Goal: Task Accomplishment & Management: Complete application form

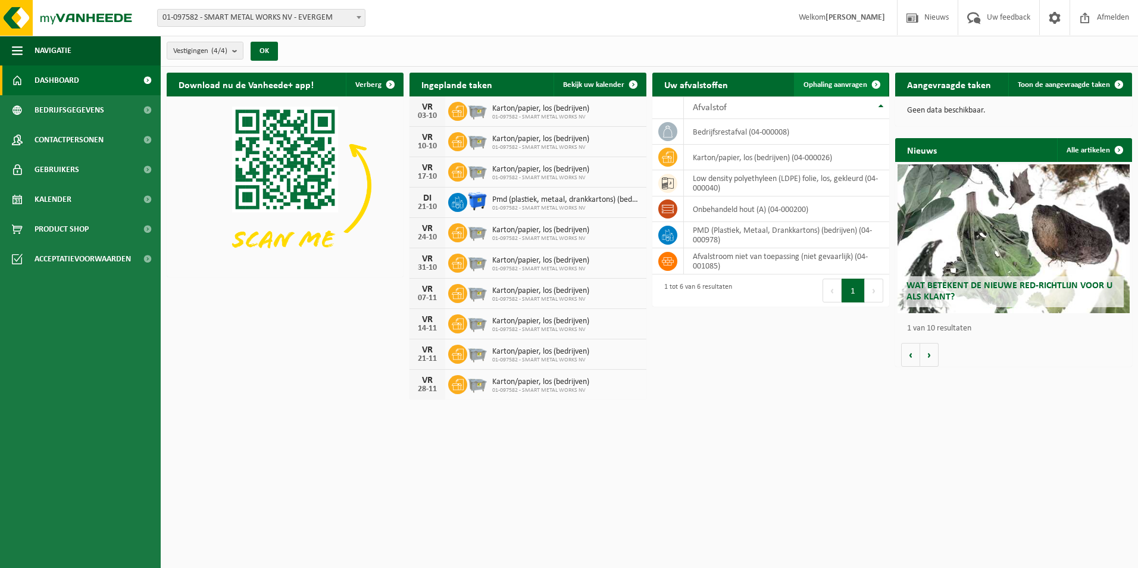
click at [848, 86] on span "Ophaling aanvragen" at bounding box center [836, 85] width 64 height 8
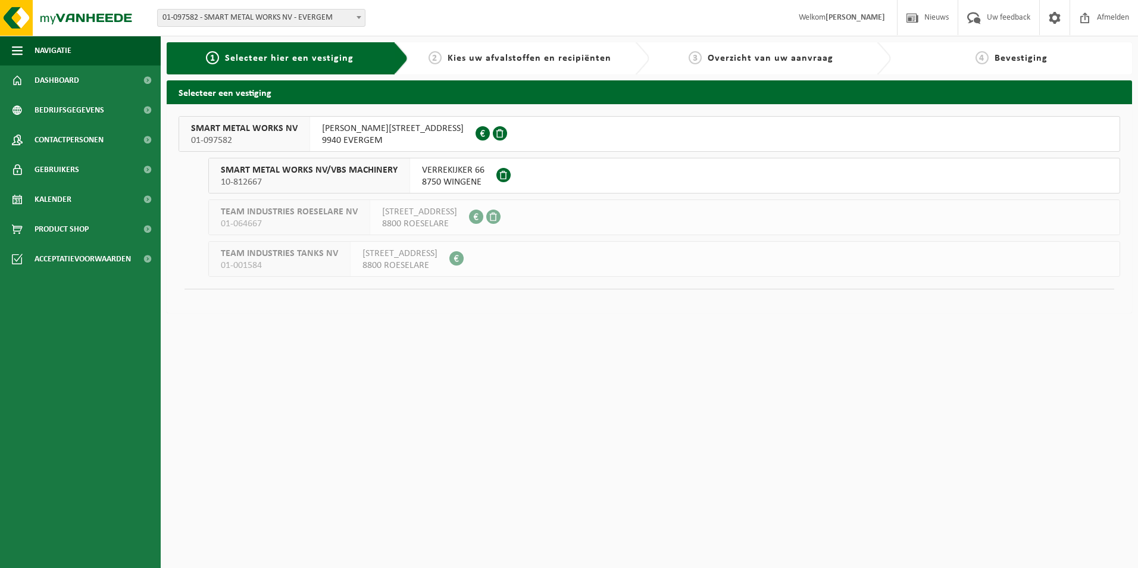
click at [267, 136] on span "01-097582" at bounding box center [244, 141] width 107 height 12
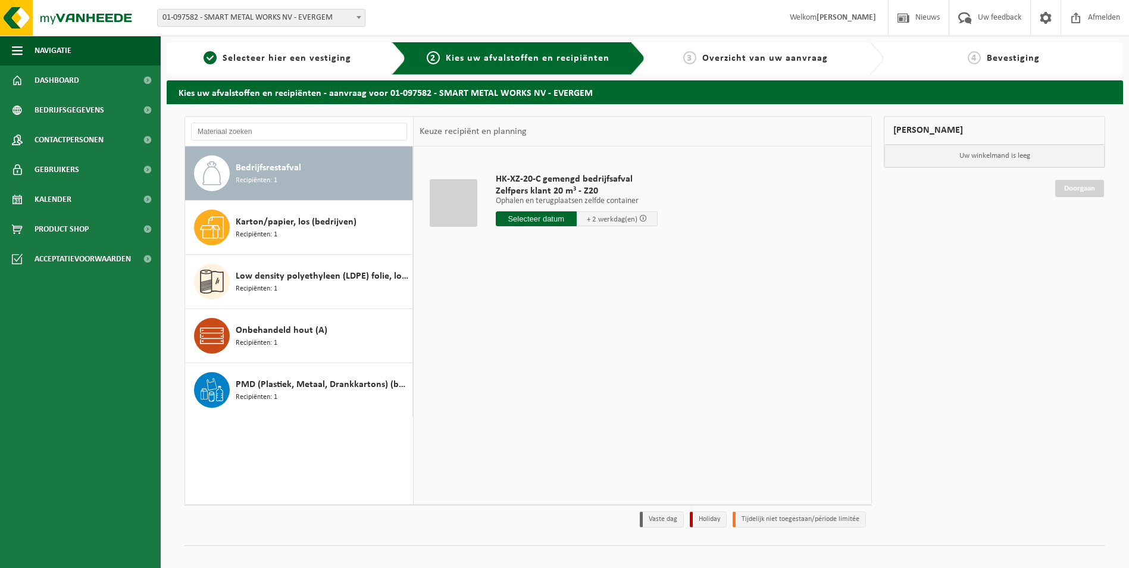
click at [553, 219] on input "text" at bounding box center [536, 218] width 81 height 15
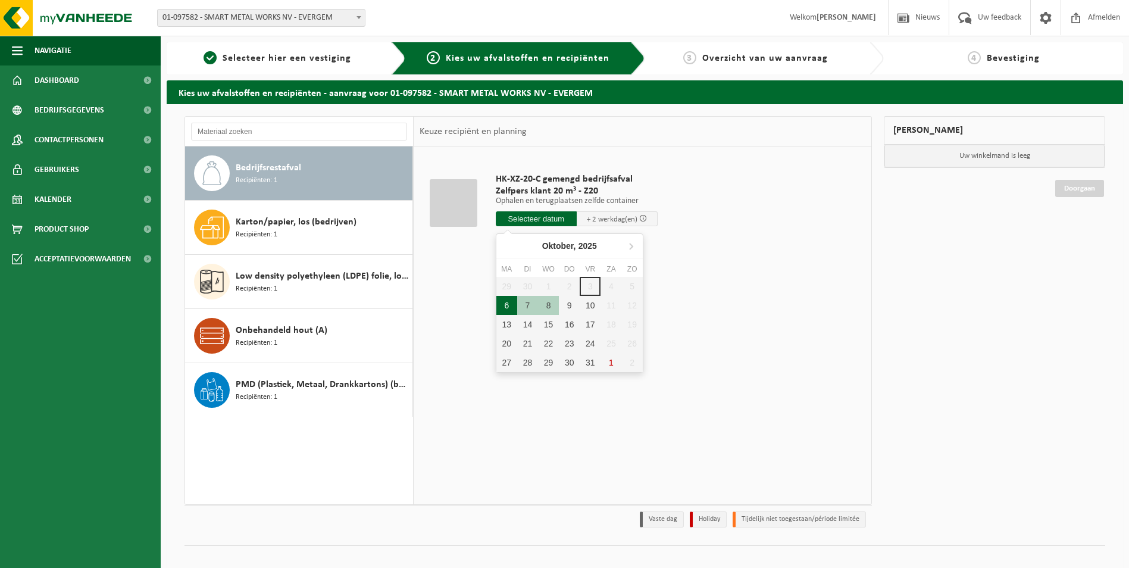
click at [510, 300] on div "6" at bounding box center [507, 305] width 21 height 19
type input "Van 2025-10-06"
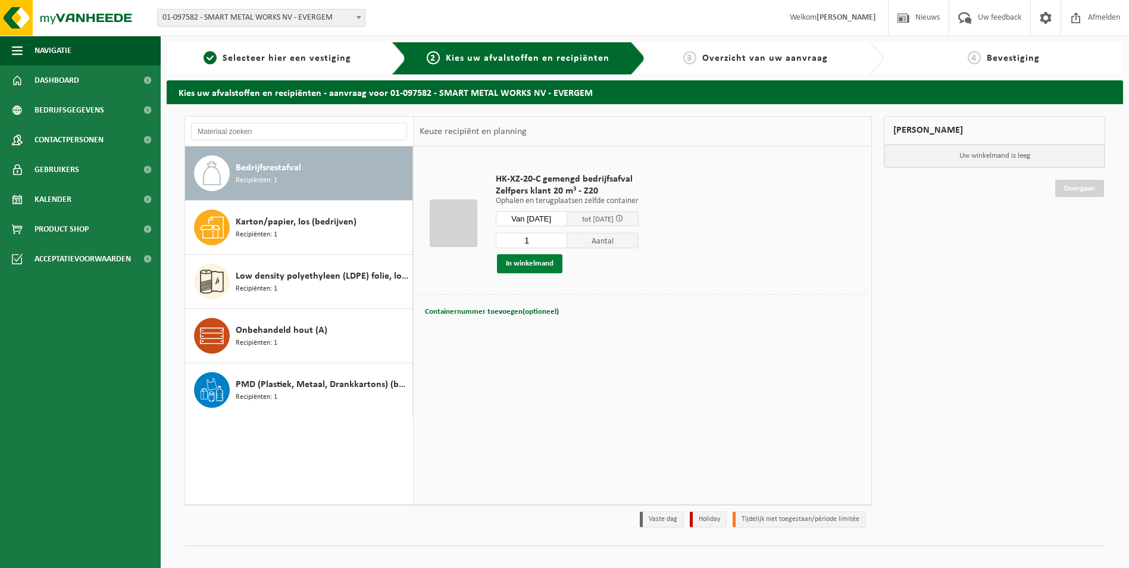
click at [552, 261] on button "In winkelmand" at bounding box center [529, 263] width 65 height 19
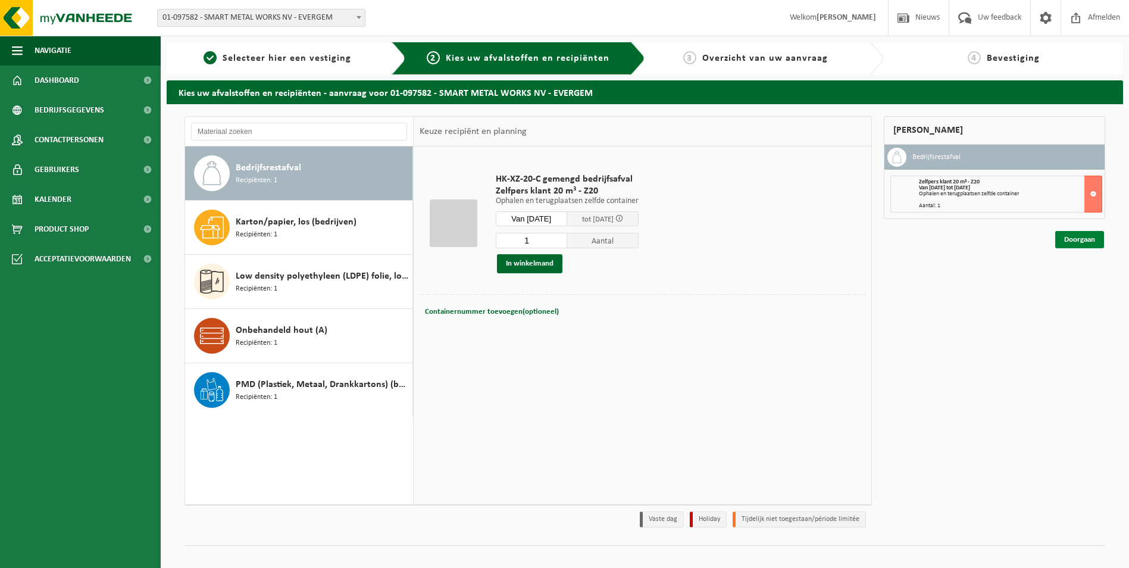
click at [1062, 238] on link "Doorgaan" at bounding box center [1080, 239] width 49 height 17
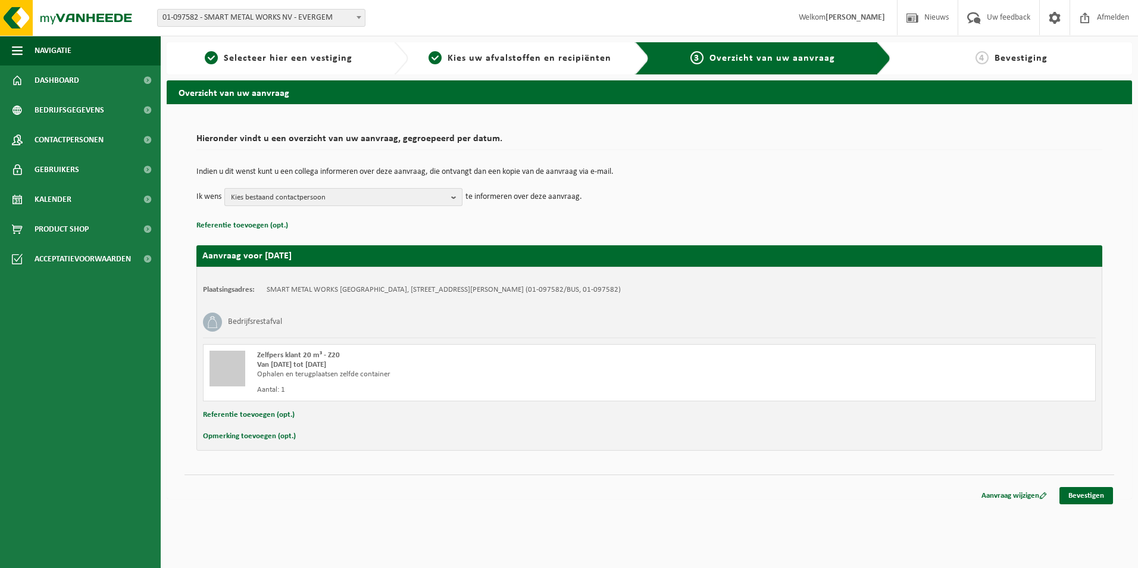
click at [404, 200] on span "Kies bestaand contactpersoon" at bounding box center [339, 198] width 216 height 18
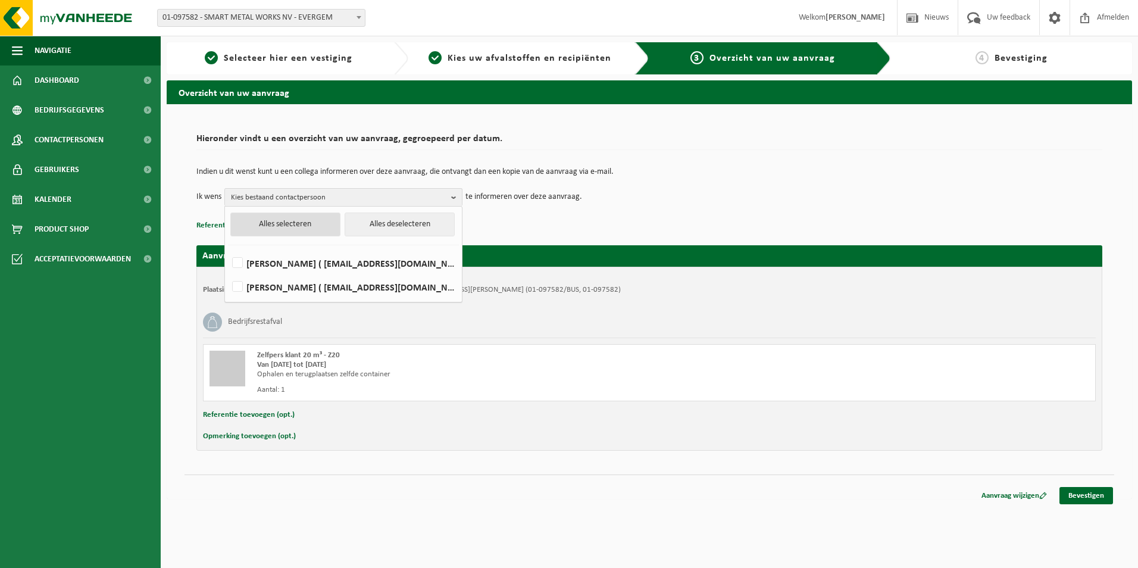
click at [297, 219] on button "Alles selecteren" at bounding box center [285, 225] width 110 height 24
checkbox input "true"
click at [767, 369] on div "Zelfpers klant 20 m³ - Z20 Van 2025-10-06 tot 2025-10-08 Ophalen en terugplaats…" at bounding box center [649, 372] width 893 height 57
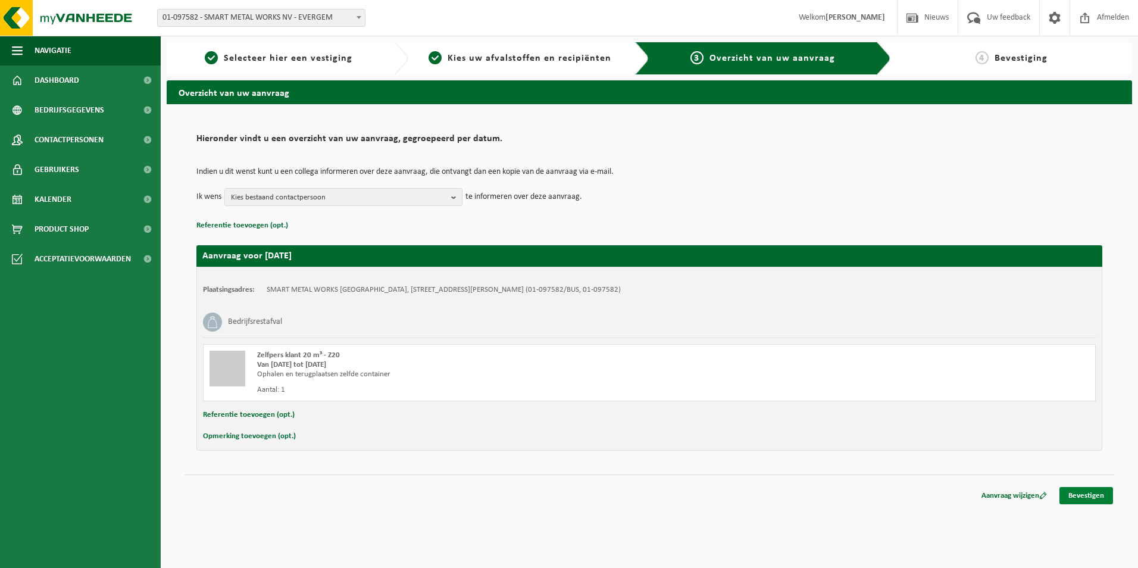
click at [1079, 495] on link "Bevestigen" at bounding box center [1087, 495] width 54 height 17
click at [446, 196] on span "Kies bestaand contactpersoon" at bounding box center [339, 198] width 216 height 18
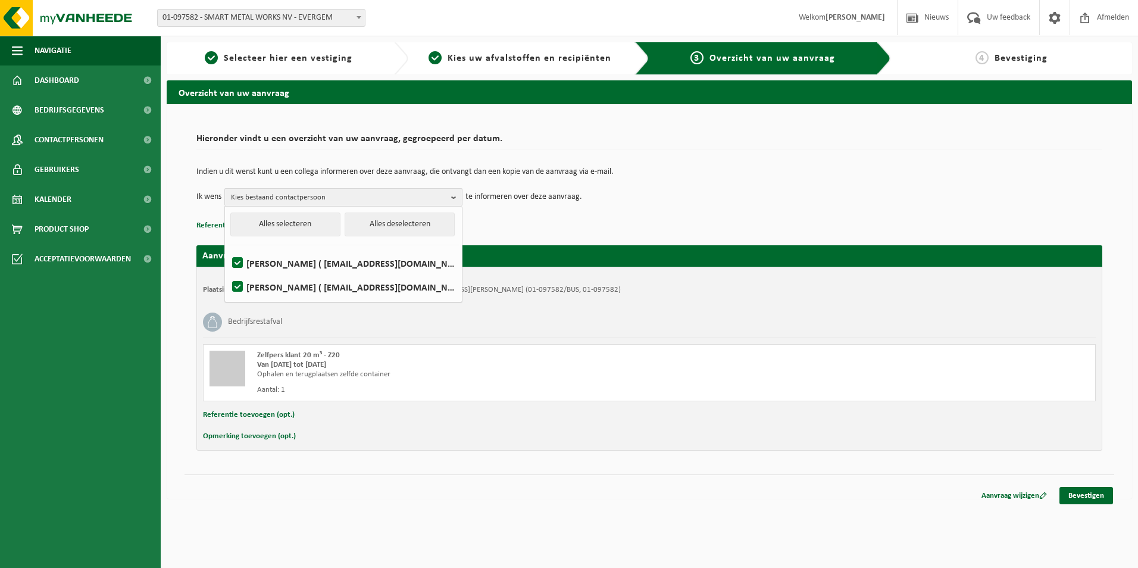
click at [446, 196] on span "Kies bestaand contactpersoon" at bounding box center [339, 198] width 216 height 18
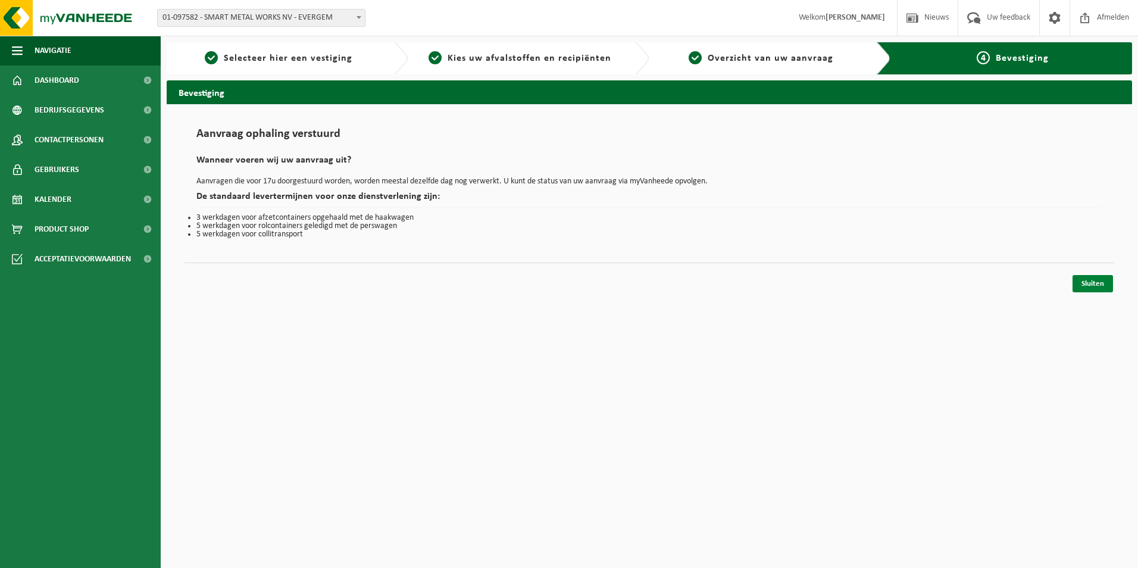
click at [1088, 286] on link "Sluiten" at bounding box center [1093, 283] width 40 height 17
